Goal: Check status

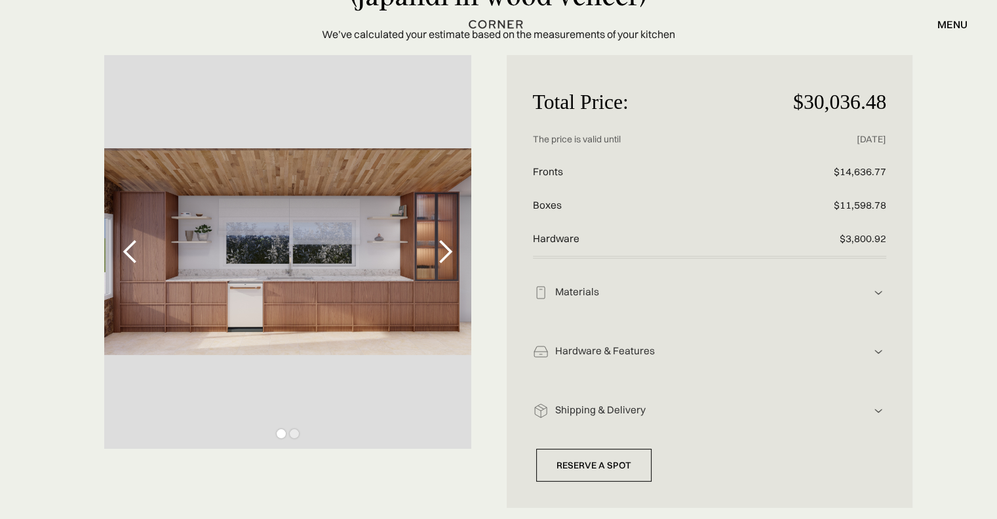
scroll to position [131, 0]
click at [451, 252] on div "next slide" at bounding box center [445, 251] width 26 height 26
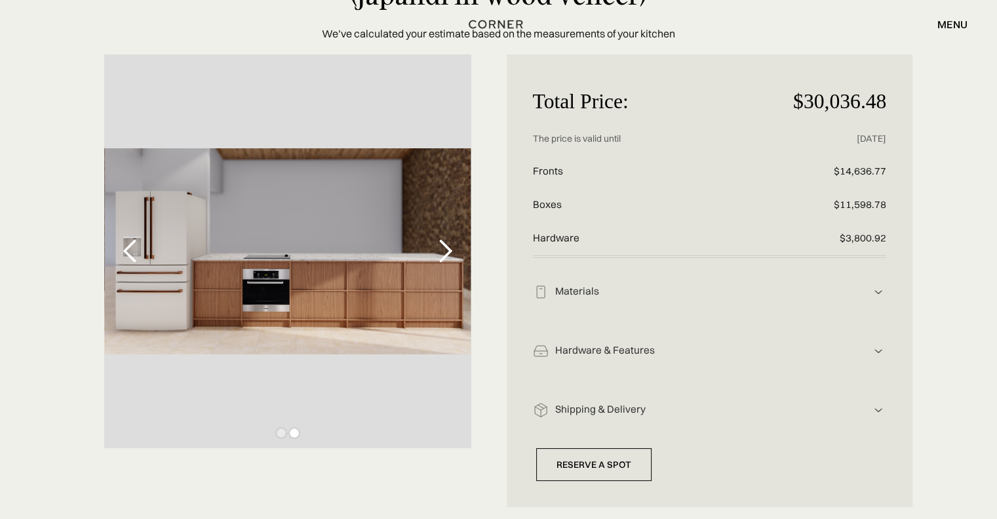
click at [451, 252] on div "next slide" at bounding box center [445, 251] width 26 height 26
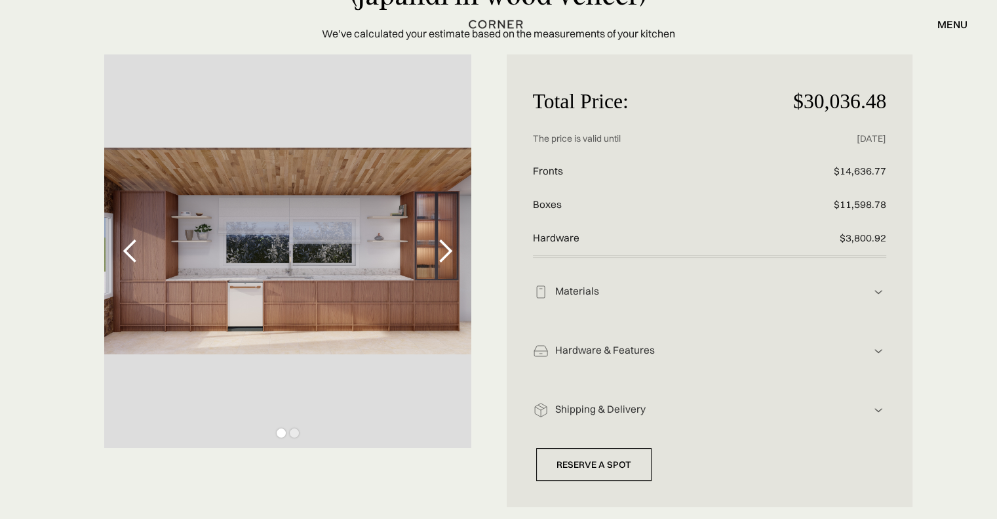
click at [139, 246] on div "previous slide" at bounding box center [130, 251] width 26 height 26
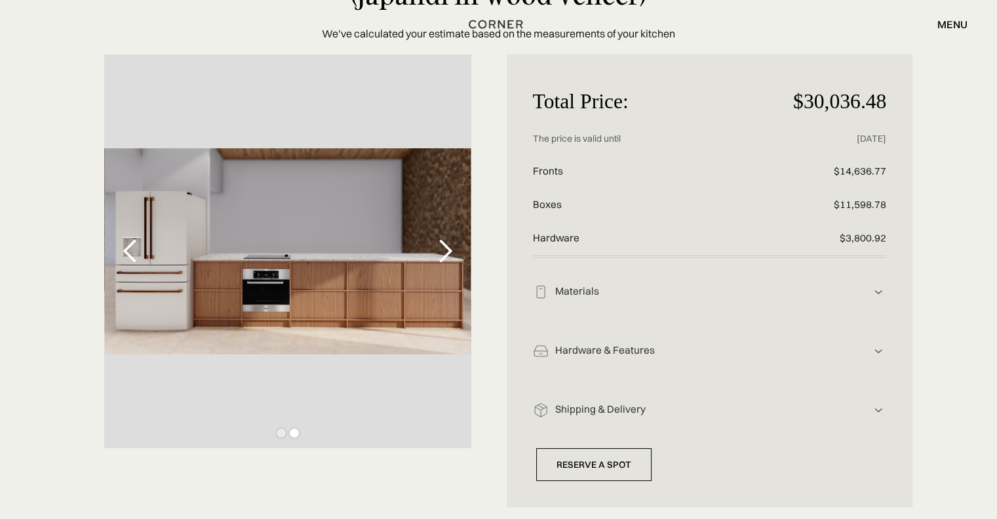
click at [464, 246] on div "next slide" at bounding box center [445, 250] width 52 height 393
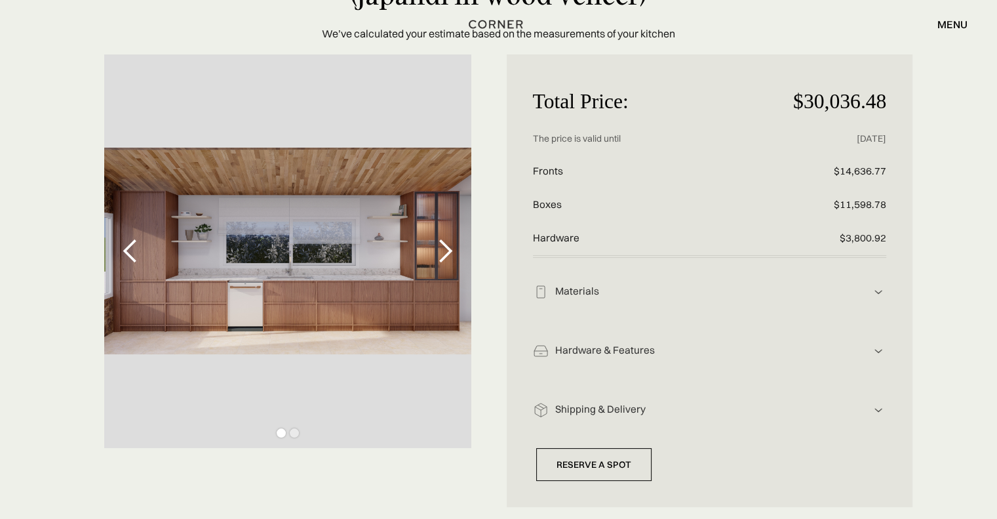
click at [460, 248] on div "next slide" at bounding box center [445, 250] width 52 height 393
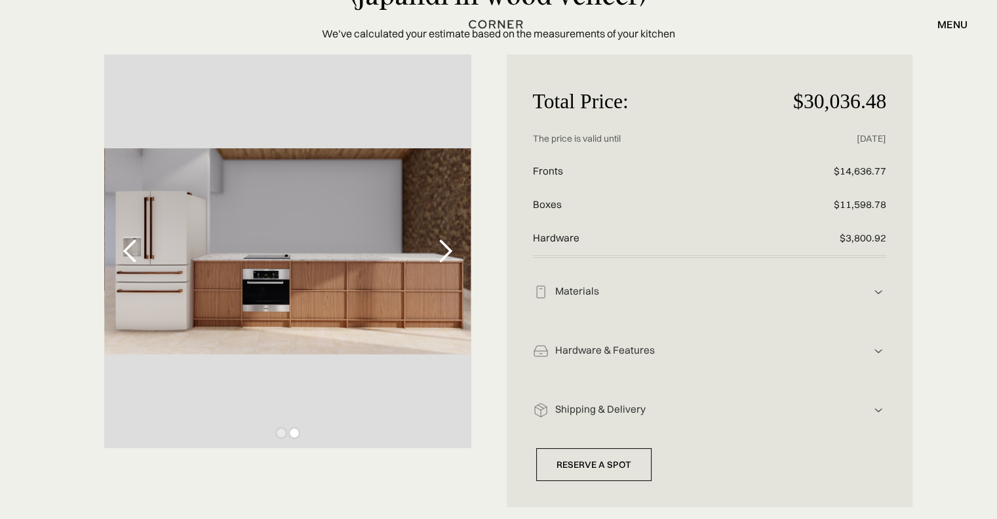
click at [460, 248] on div "next slide" at bounding box center [445, 250] width 52 height 393
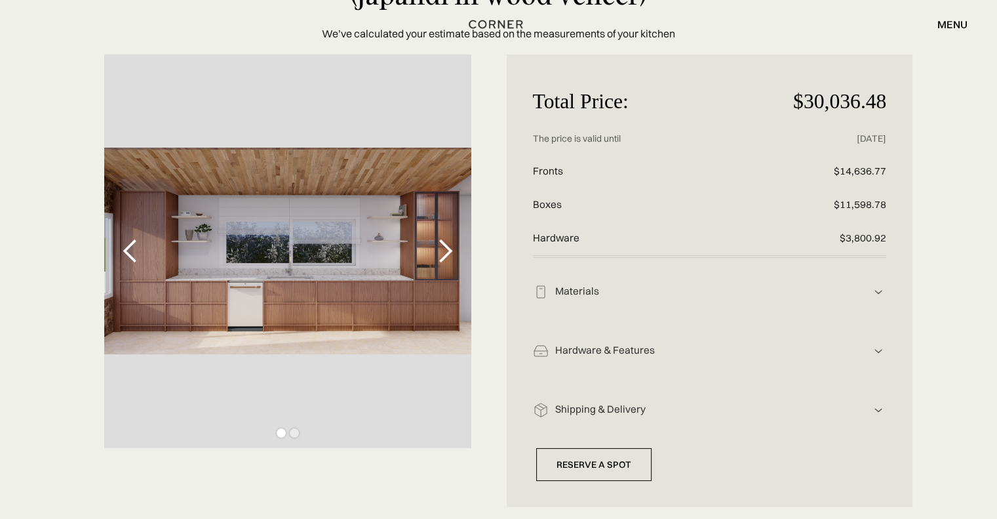
click at [460, 248] on div "next slide" at bounding box center [445, 250] width 52 height 393
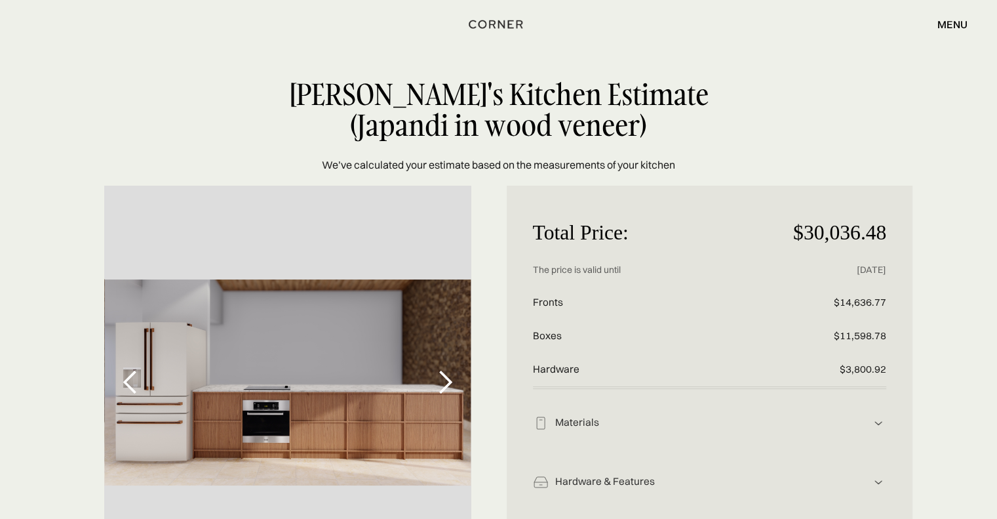
scroll to position [0, 0]
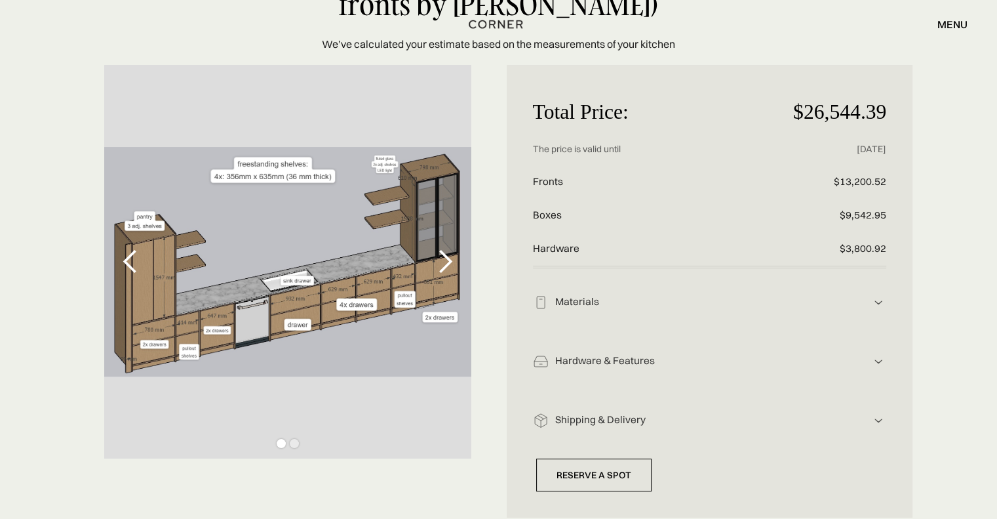
click at [571, 302] on div "Materials" at bounding box center [710, 302] width 323 height 14
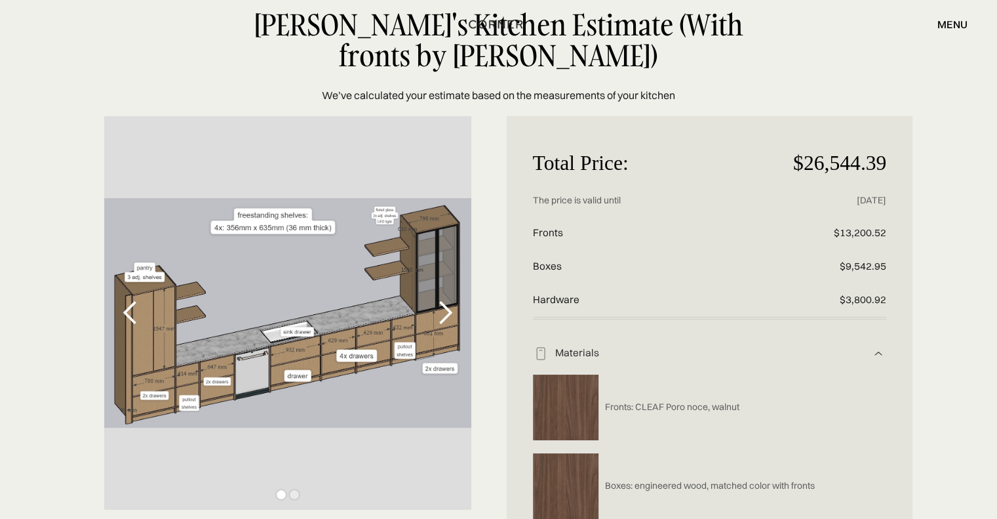
scroll to position [69, 0]
